Goal: Navigation & Orientation: Find specific page/section

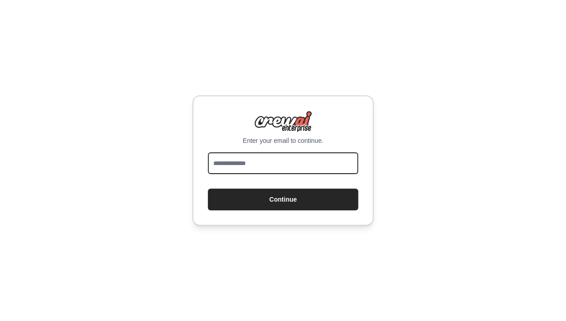
click at [292, 165] on input "email" at bounding box center [283, 164] width 150 height 22
type input "**********"
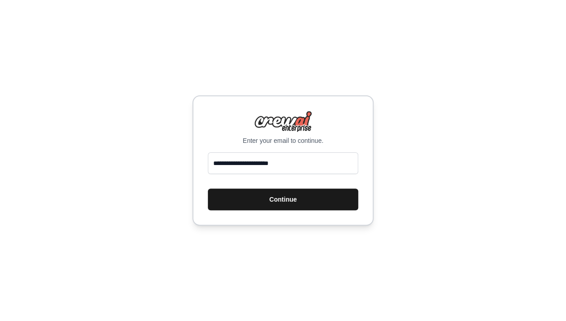
click at [258, 196] on button "Continue" at bounding box center [283, 200] width 150 height 22
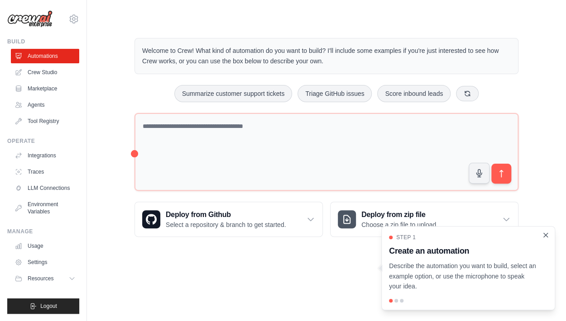
click at [543, 235] on icon "Close walkthrough" at bounding box center [545, 235] width 8 height 8
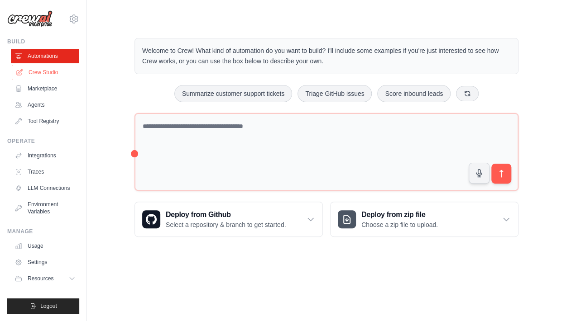
click at [40, 73] on link "Crew Studio" at bounding box center [46, 72] width 68 height 14
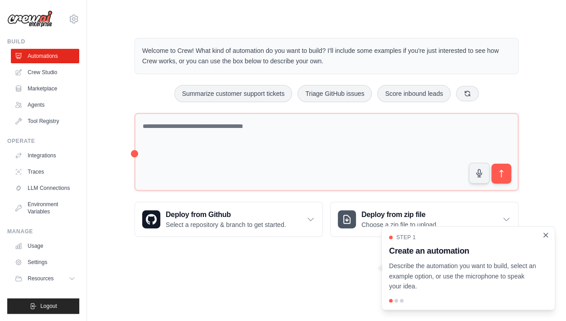
click at [548, 236] on icon "Close walkthrough" at bounding box center [545, 235] width 8 height 8
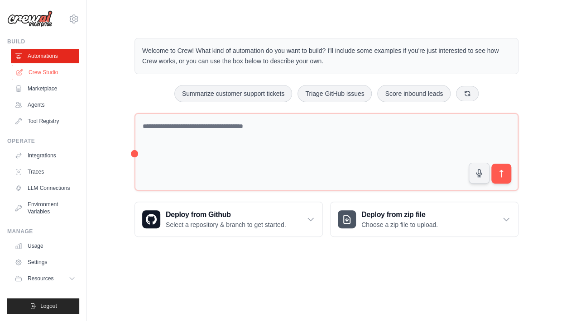
click at [38, 74] on link "Crew Studio" at bounding box center [46, 72] width 68 height 14
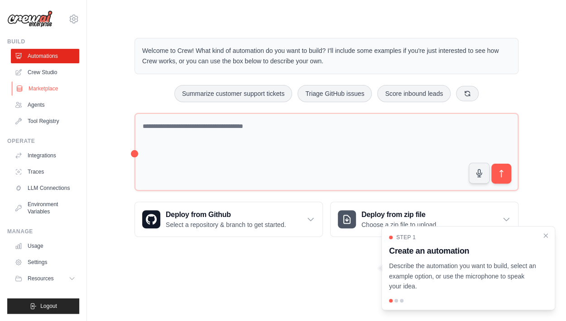
click at [28, 89] on link "Marketplace" at bounding box center [46, 88] width 68 height 14
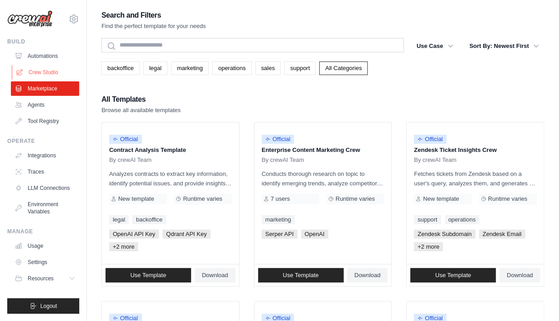
click at [40, 72] on link "Crew Studio" at bounding box center [46, 72] width 68 height 14
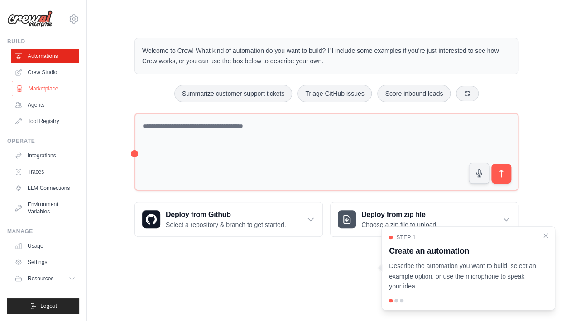
click at [29, 89] on link "Marketplace" at bounding box center [46, 88] width 68 height 14
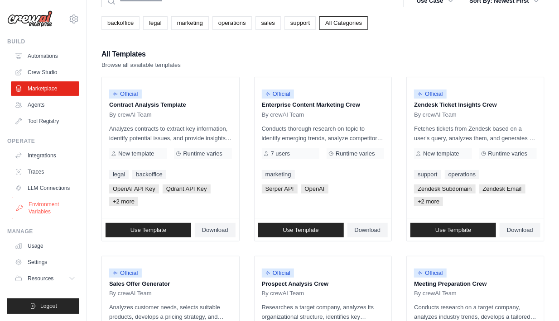
scroll to position [91, 0]
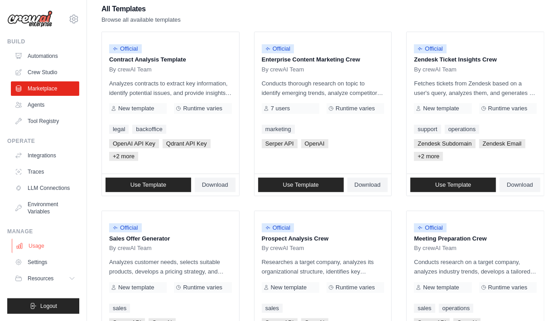
click at [34, 245] on link "Usage" at bounding box center [46, 246] width 68 height 14
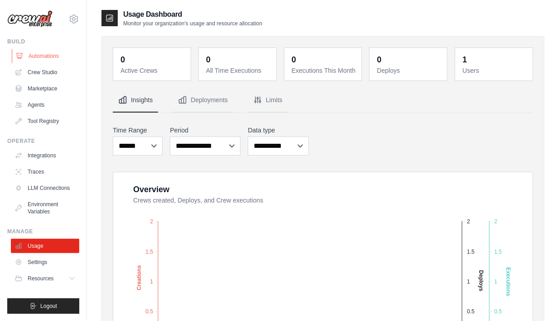
click at [29, 57] on link "Automations" at bounding box center [46, 56] width 68 height 14
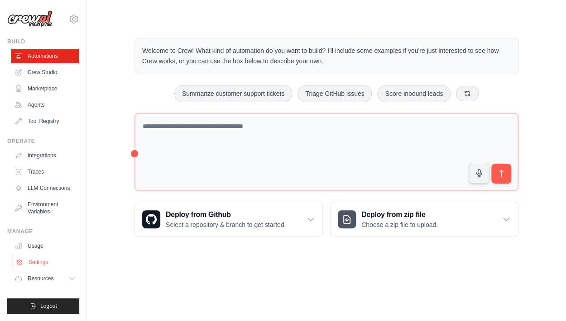
click at [31, 265] on link "Settings" at bounding box center [46, 262] width 68 height 14
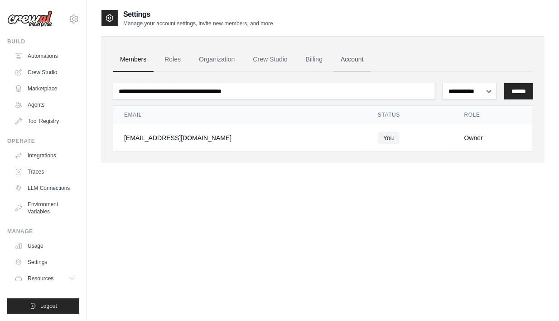
click at [349, 62] on link "Account" at bounding box center [352, 60] width 38 height 24
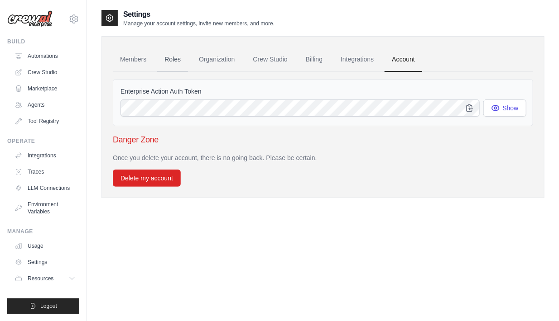
click at [178, 57] on link "Roles" at bounding box center [172, 60] width 31 height 24
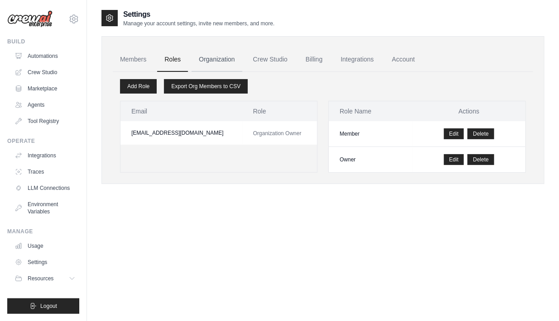
click at [220, 57] on link "Organization" at bounding box center [217, 60] width 50 height 24
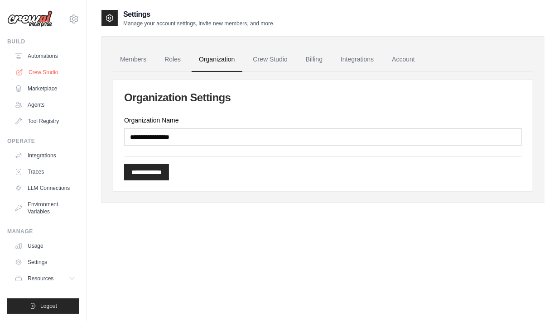
click at [46, 75] on link "Crew Studio" at bounding box center [46, 72] width 68 height 14
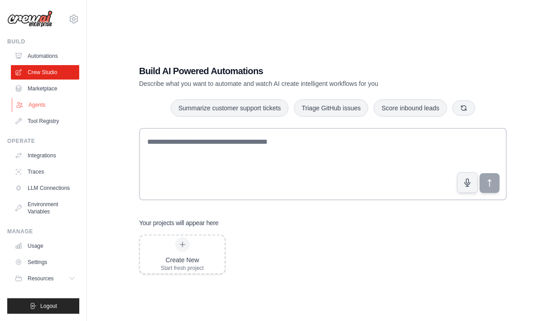
click at [31, 102] on link "Agents" at bounding box center [46, 105] width 68 height 14
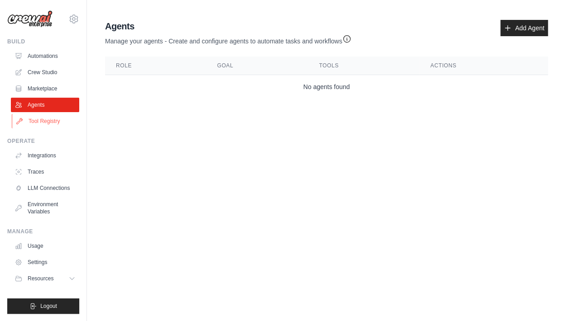
click at [34, 124] on link "Tool Registry" at bounding box center [46, 121] width 68 height 14
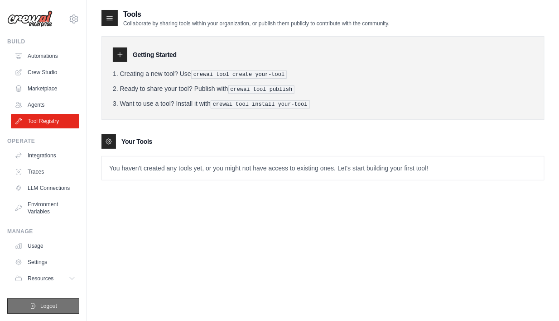
click at [49, 306] on span "Logout" at bounding box center [48, 306] width 17 height 7
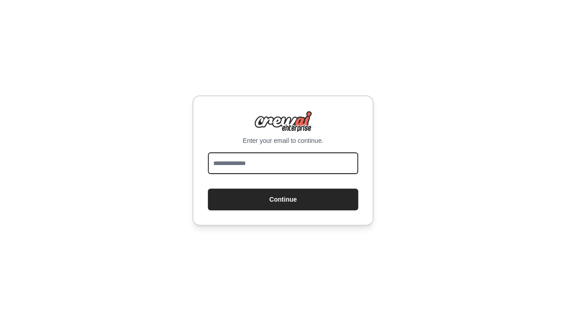
click at [268, 160] on input "email" at bounding box center [283, 164] width 150 height 22
type input "**********"
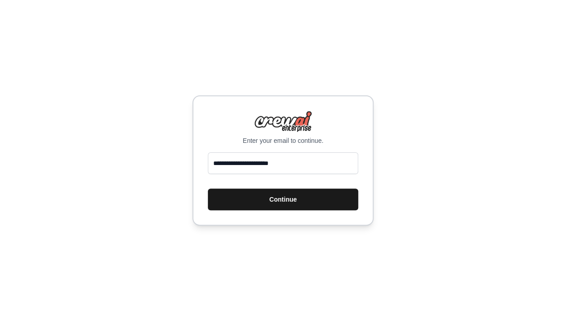
click at [251, 195] on button "Continue" at bounding box center [283, 200] width 150 height 22
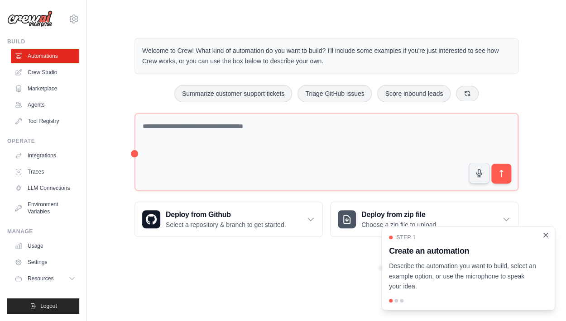
click at [546, 236] on icon "Close walkthrough" at bounding box center [546, 235] width 4 height 4
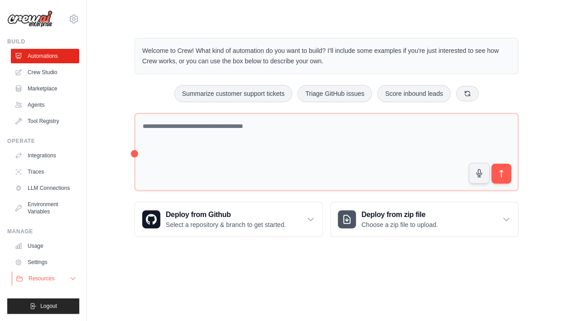
click at [75, 278] on icon at bounding box center [72, 278] width 7 height 7
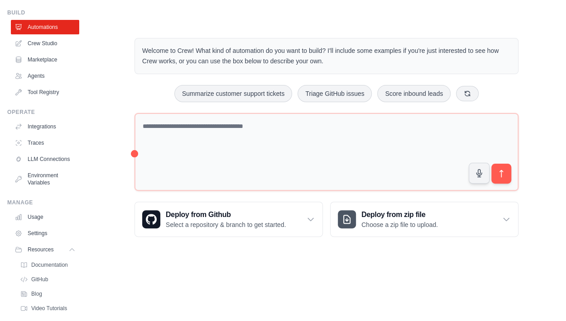
scroll to position [61, 0]
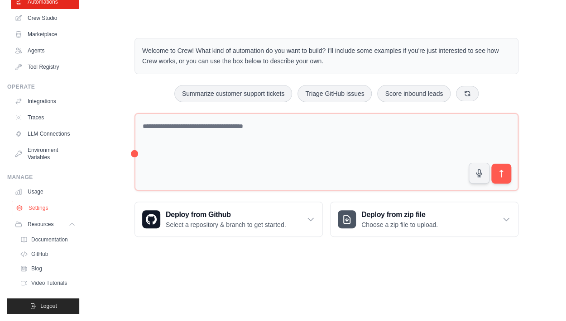
click at [33, 209] on link "Settings" at bounding box center [46, 208] width 68 height 14
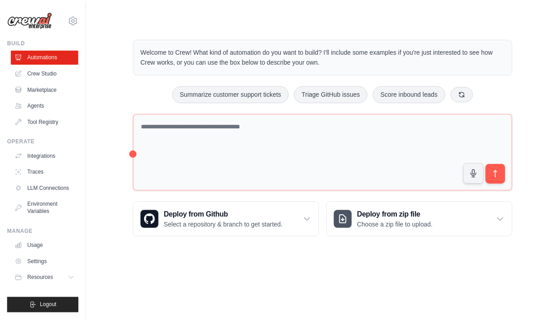
scroll to position [0, 0]
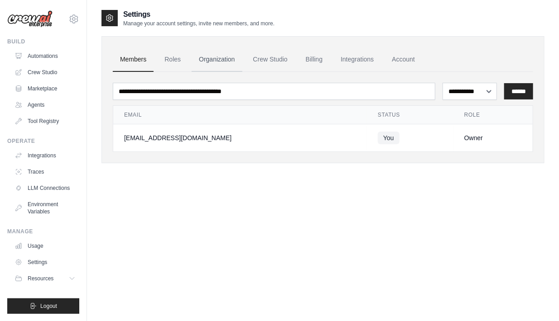
click at [212, 61] on link "Organization" at bounding box center [217, 60] width 50 height 24
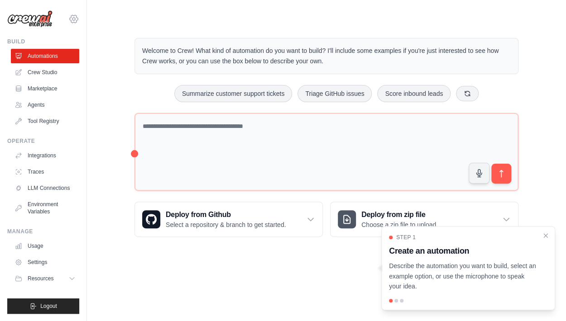
click at [71, 14] on icon at bounding box center [73, 19] width 11 height 11
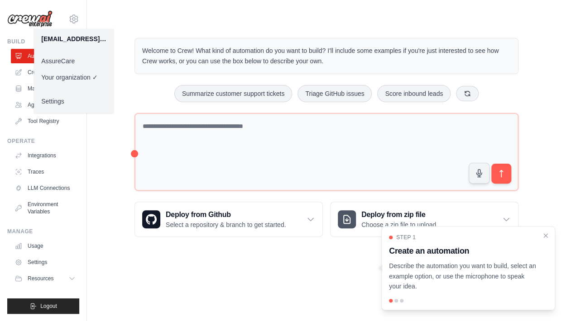
click at [64, 61] on link "AssureCare" at bounding box center [74, 61] width 80 height 16
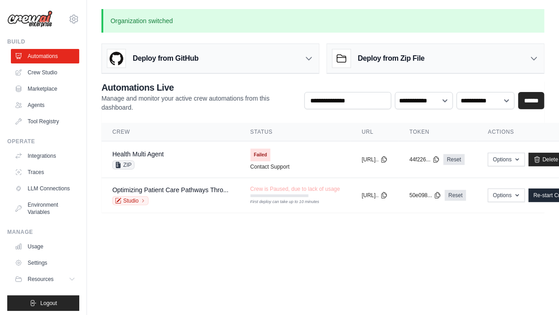
click at [227, 258] on body "[EMAIL_ADDRESS][DOMAIN_NAME] AssureCare ✓ Your organization Settings Build Auto…" at bounding box center [279, 157] width 559 height 315
